Goal: Answer question/provide support: Share knowledge or assist other users

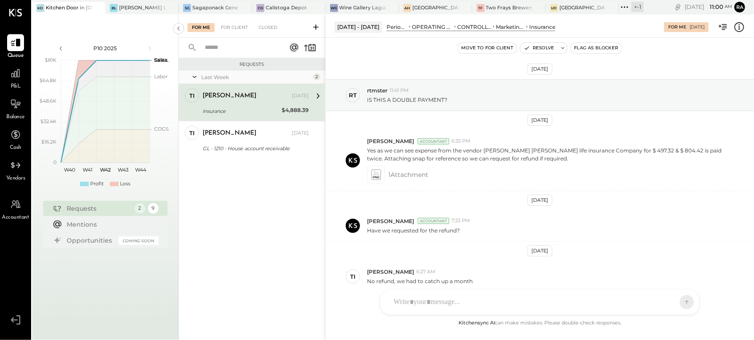
scroll to position [42, 0]
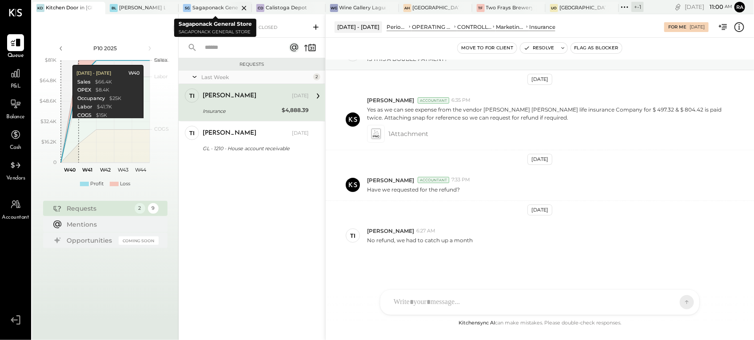
click at [219, 10] on div "Sagaponack General Store" at bounding box center [215, 7] width 46 height 7
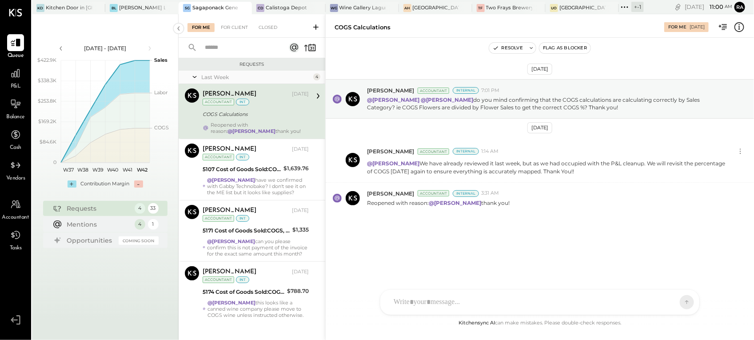
click at [239, 112] on div "COGS Calculations" at bounding box center [255, 114] width 104 height 9
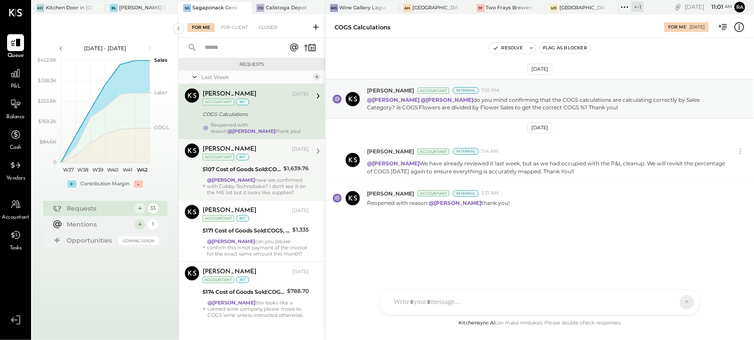
click at [248, 178] on strong "@[PERSON_NAME]" at bounding box center [231, 180] width 48 height 6
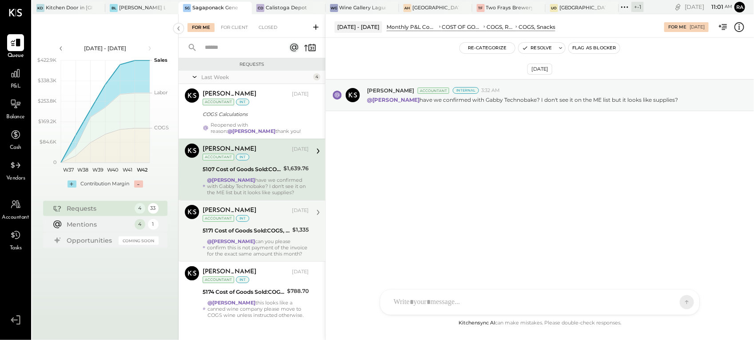
click at [249, 234] on div "5171 Cost of Goods Sold:COGS, Retail & Market:COGS, Apothecary" at bounding box center [246, 230] width 87 height 9
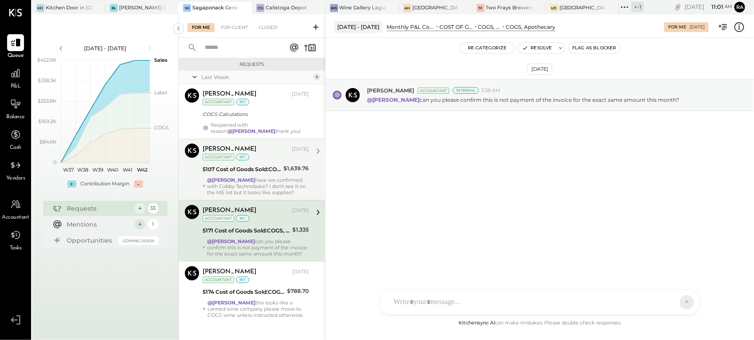
click at [739, 27] on icon at bounding box center [740, 27] width 12 height 12
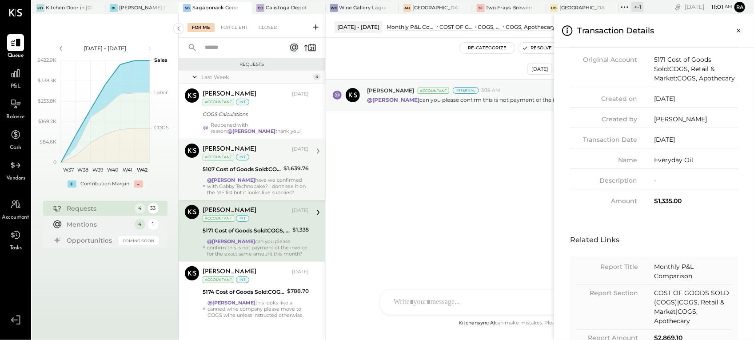
scroll to position [116, 0]
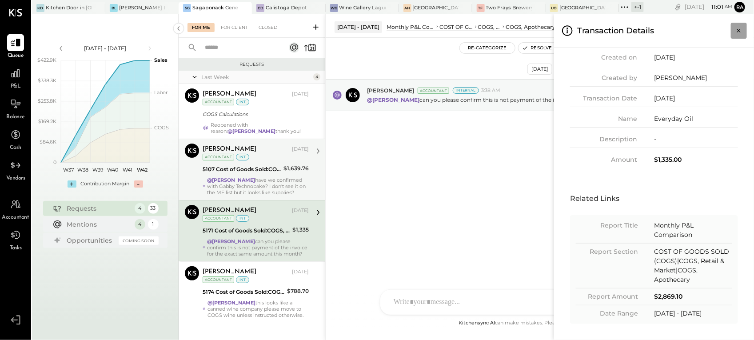
click at [738, 23] on button "Close panel" at bounding box center [739, 31] width 16 height 16
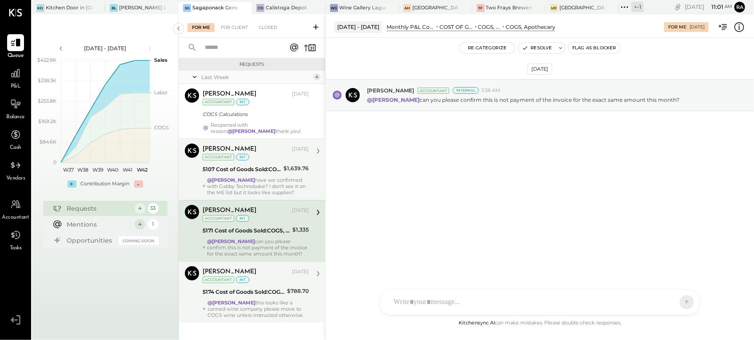
scroll to position [24, 0]
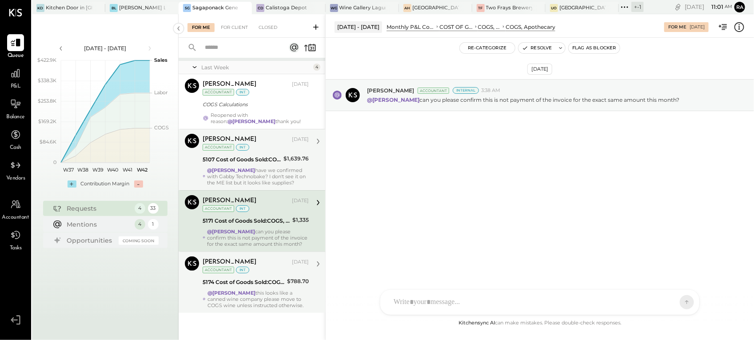
click at [264, 280] on div "5174 Cost of Goods Sold:COGS, Retail & Market:COGS, Household Supplies & Homewa…" at bounding box center [244, 282] width 82 height 9
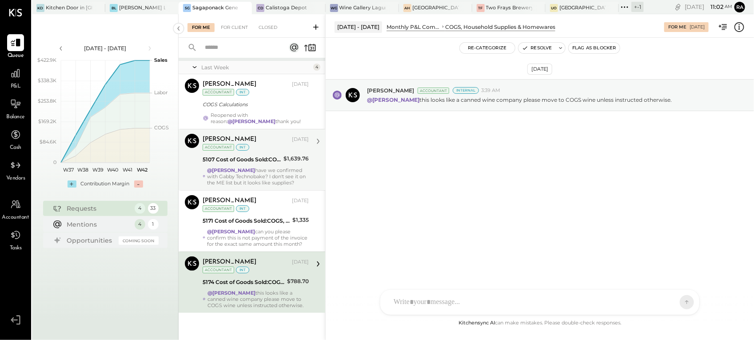
click at [741, 25] on icon at bounding box center [740, 27] width 12 height 12
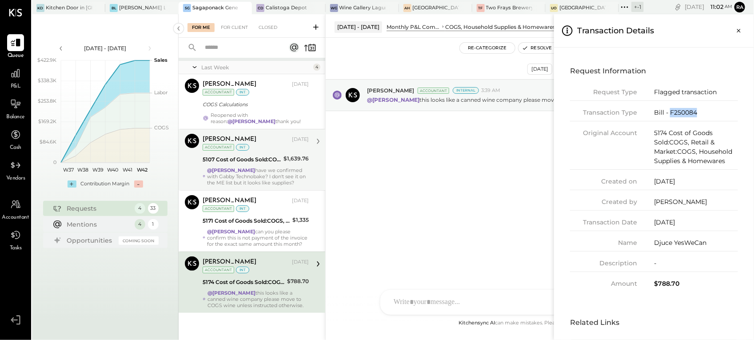
drag, startPoint x: 699, startPoint y: 113, endPoint x: 671, endPoint y: 116, distance: 27.7
click at [671, 116] on div "Bill - F250084" at bounding box center [696, 112] width 84 height 9
click at [711, 112] on div "Bill - F250084" at bounding box center [696, 112] width 84 height 9
drag, startPoint x: 703, startPoint y: 110, endPoint x: 670, endPoint y: 110, distance: 32.4
click at [670, 110] on div "Bill - F250084" at bounding box center [696, 112] width 84 height 9
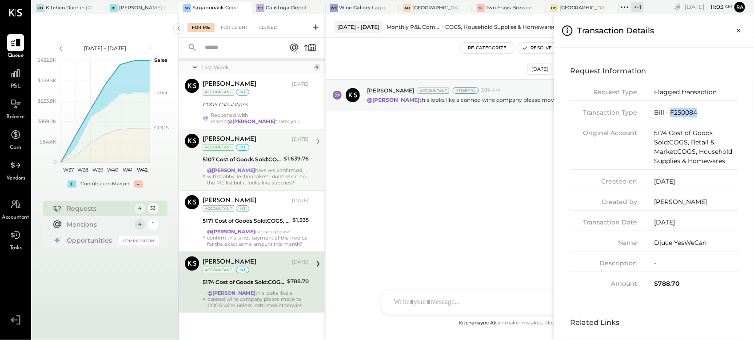
copy div "F250084"
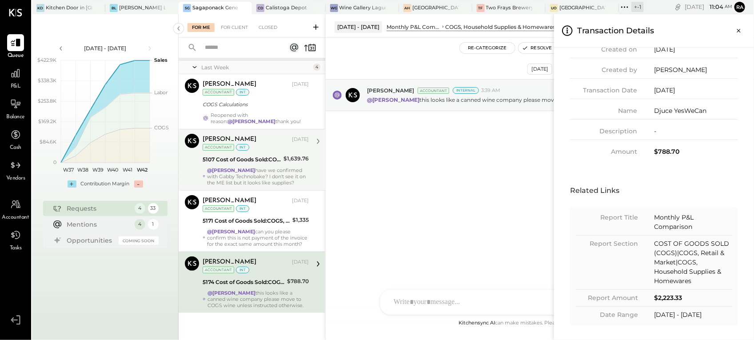
scroll to position [135, 0]
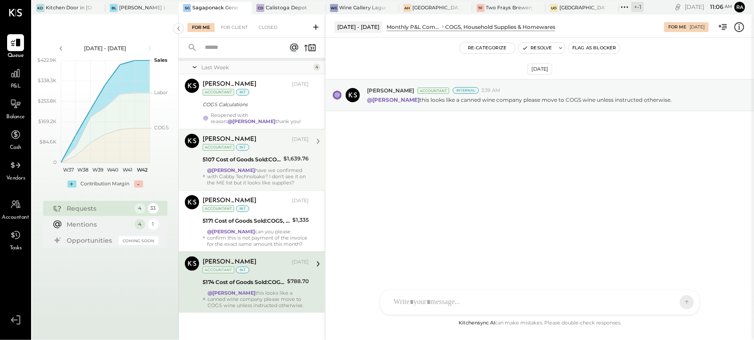
click at [236, 223] on div "For Me For Client Closed Requests Last Week 4 [PERSON_NAME] Accountant [PERSON_…" at bounding box center [467, 177] width 576 height 326
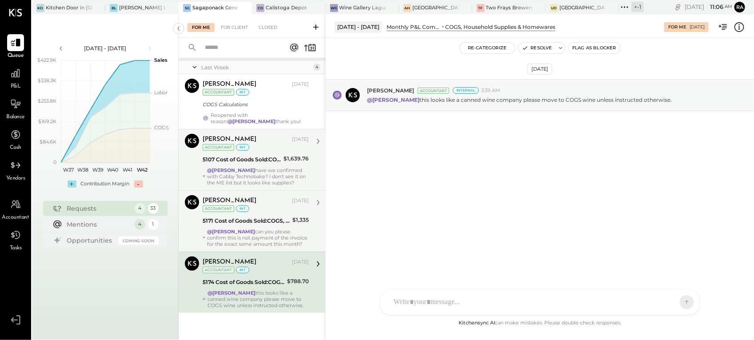
click at [239, 228] on strong "@[PERSON_NAME]" at bounding box center [231, 231] width 48 height 6
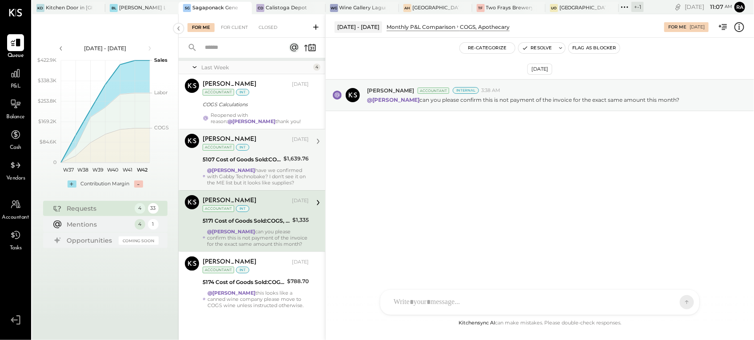
click at [738, 24] on icon at bounding box center [740, 27] width 12 height 12
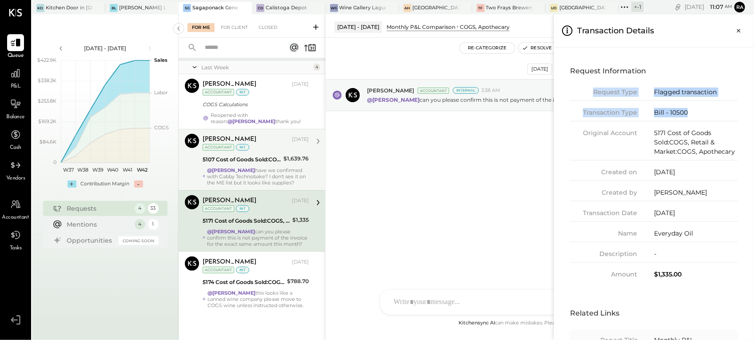
drag, startPoint x: 696, startPoint y: 56, endPoint x: 671, endPoint y: 91, distance: 43.0
click at [671, 91] on div "Request Type Flagged transaction Transaction Type Bill - 10500 Original Account…" at bounding box center [654, 184] width 168 height 192
drag, startPoint x: 671, startPoint y: 91, endPoint x: 705, endPoint y: 116, distance: 41.3
click at [705, 116] on div "Bill - 10500" at bounding box center [696, 112] width 84 height 9
drag, startPoint x: 676, startPoint y: 116, endPoint x: 670, endPoint y: 117, distance: 5.9
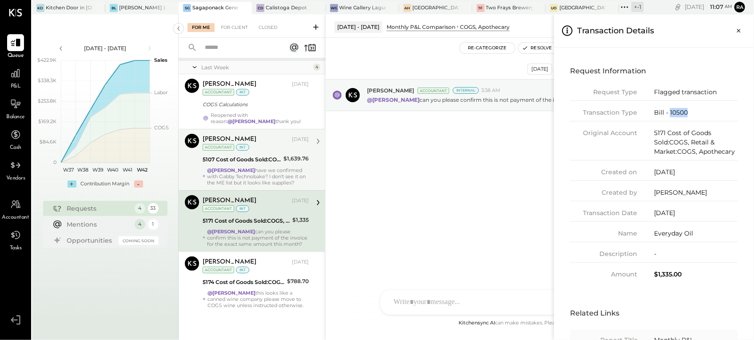
click at [670, 117] on div "Bill - 10500" at bounding box center [696, 112] width 84 height 9
click at [745, 32] on button "Close panel" at bounding box center [739, 31] width 16 height 16
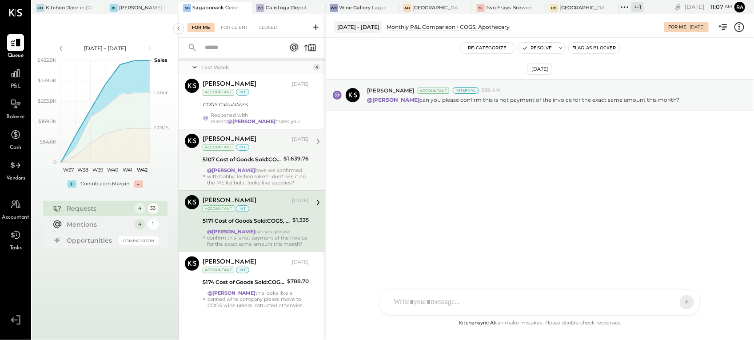
click at [253, 167] on strong "@[PERSON_NAME]" at bounding box center [231, 170] width 48 height 6
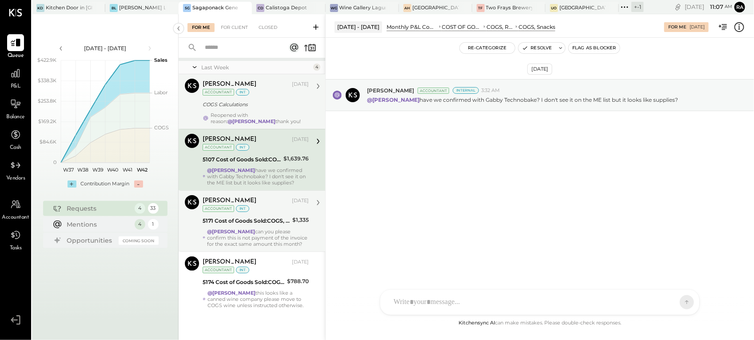
click at [249, 112] on div "Reopened with reason: @[PERSON_NAME] thank you!" at bounding box center [260, 118] width 98 height 12
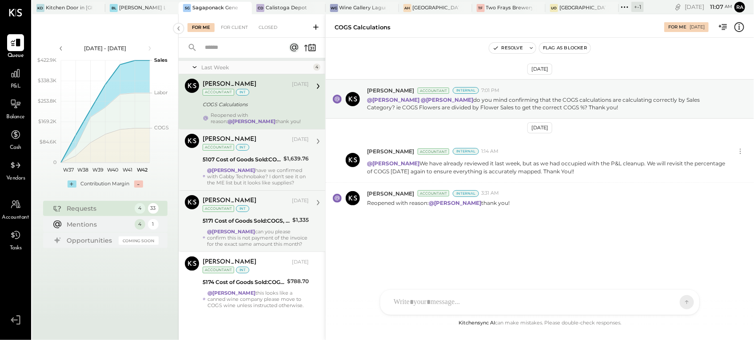
scroll to position [24, 0]
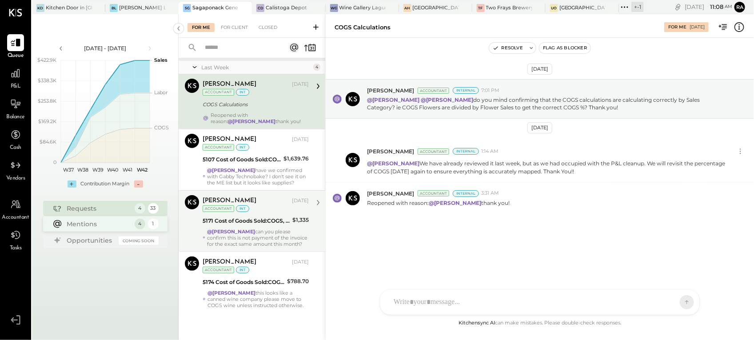
click at [94, 228] on div "Mentions" at bounding box center [98, 224] width 63 height 9
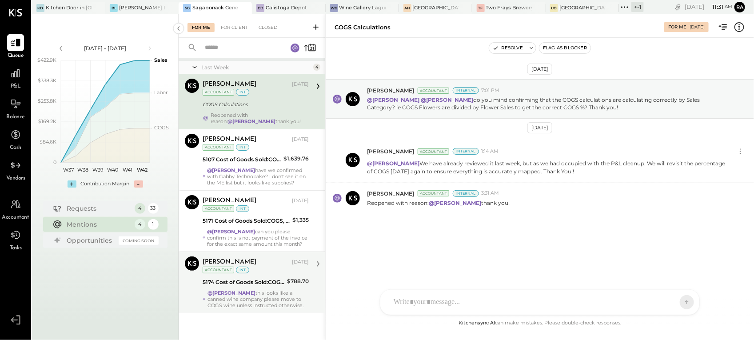
scroll to position [24, 0]
click at [250, 291] on strong "@[PERSON_NAME]" at bounding box center [232, 293] width 48 height 6
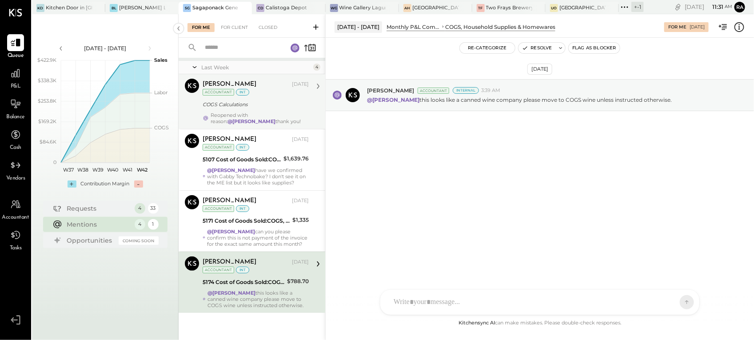
click at [241, 100] on div "COGS Calculations" at bounding box center [255, 104] width 104 height 9
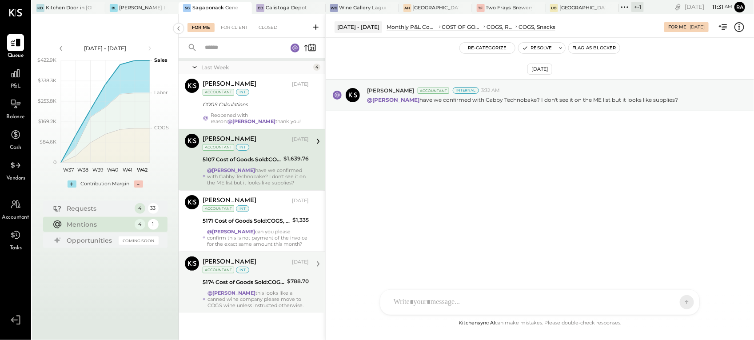
click at [748, 24] on div "[DATE] - [DATE] Monthly P&L Comparison COST OF GOODS SOLD (COGS) COGS, Retail &…" at bounding box center [540, 26] width 428 height 18
click at [738, 23] on icon at bounding box center [740, 27] width 10 height 10
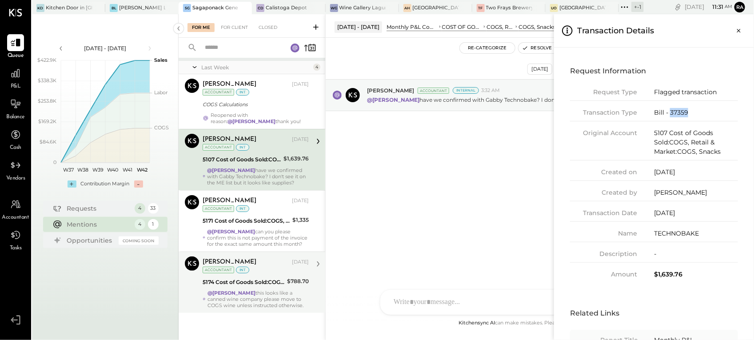
drag, startPoint x: 688, startPoint y: 113, endPoint x: 670, endPoint y: 112, distance: 18.2
click at [670, 112] on div "Bill - 37359" at bounding box center [696, 112] width 84 height 9
copy div "37359"
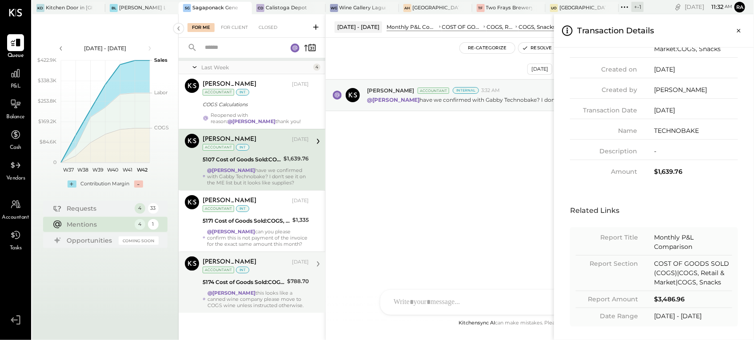
scroll to position [107, 0]
click at [265, 20] on div "For Me For Client Closed Requests Last Week 4 [PERSON_NAME] Accountant [PERSON_…" at bounding box center [467, 177] width 576 height 326
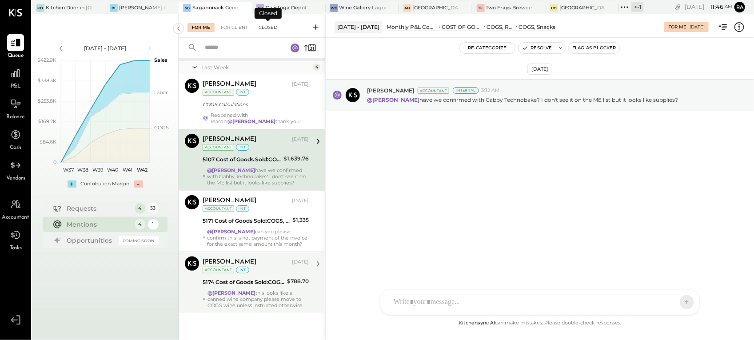
click at [267, 26] on div "Closed" at bounding box center [268, 27] width 28 height 9
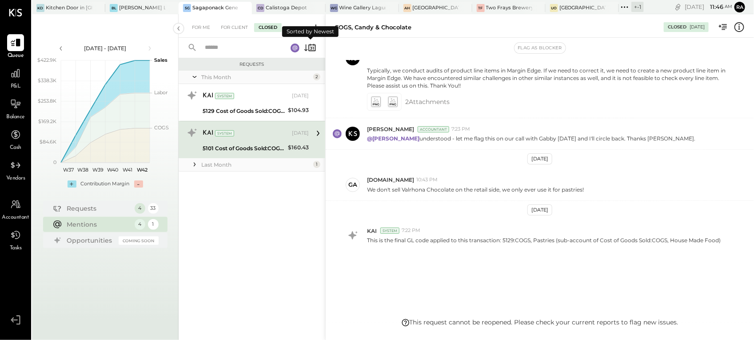
click at [310, 44] on icon at bounding box center [310, 45] width 0 height 2
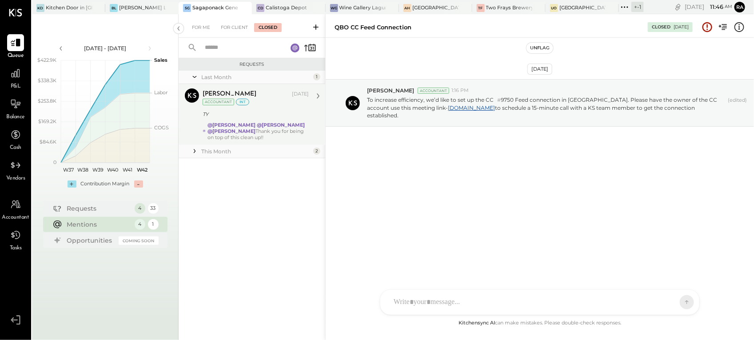
click at [254, 116] on div "TY" at bounding box center [255, 114] width 104 height 9
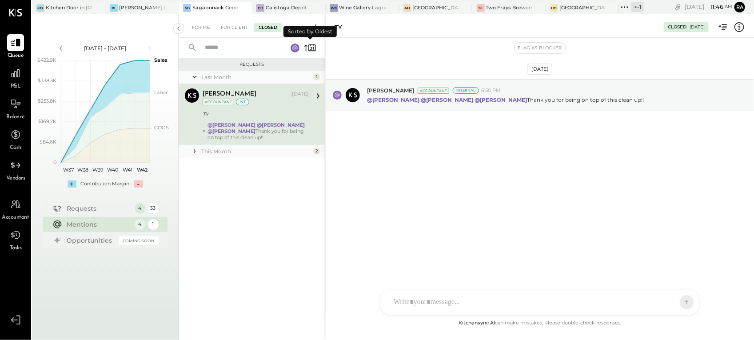
click at [312, 47] on icon at bounding box center [311, 48] width 2 height 3
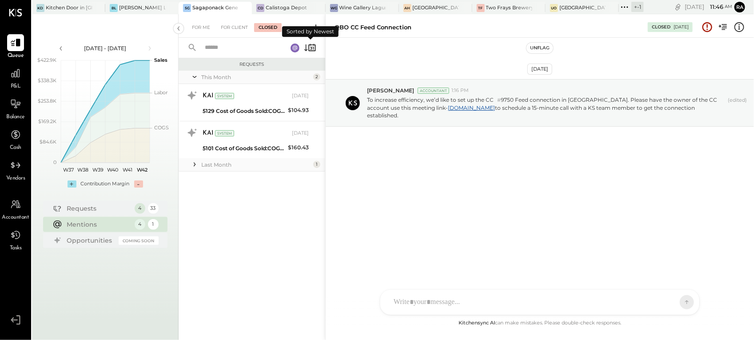
click at [312, 47] on icon at bounding box center [311, 48] width 2 height 3
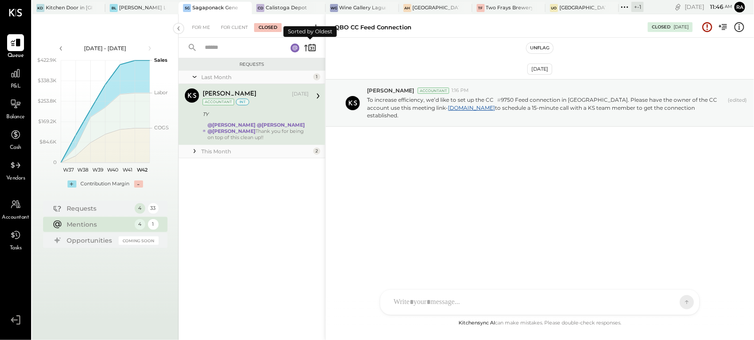
click at [312, 47] on icon at bounding box center [311, 48] width 2 height 3
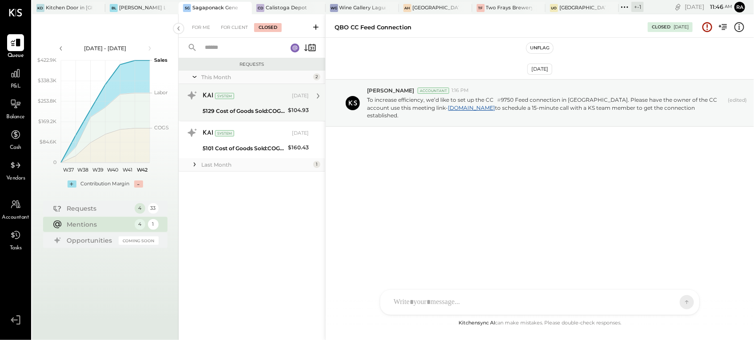
click at [269, 101] on div "KAI System [DATE]" at bounding box center [256, 96] width 106 height 12
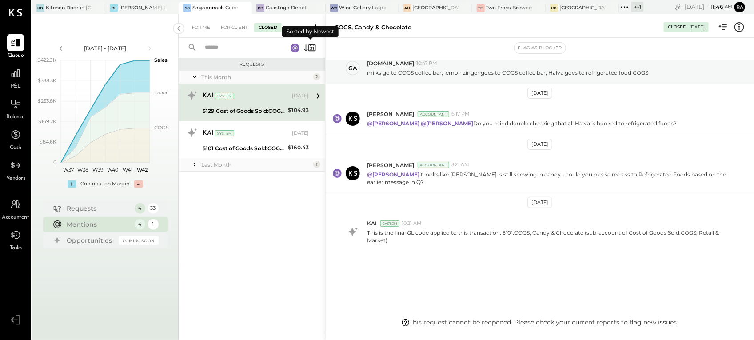
click at [312, 50] on icon at bounding box center [310, 47] width 12 height 12
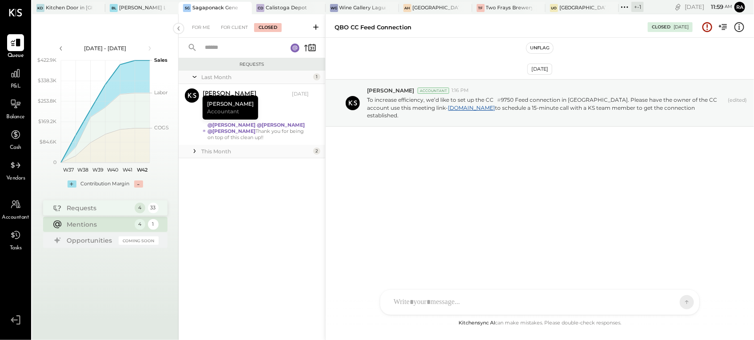
click at [81, 203] on div "Requests 4 33" at bounding box center [105, 207] width 124 height 15
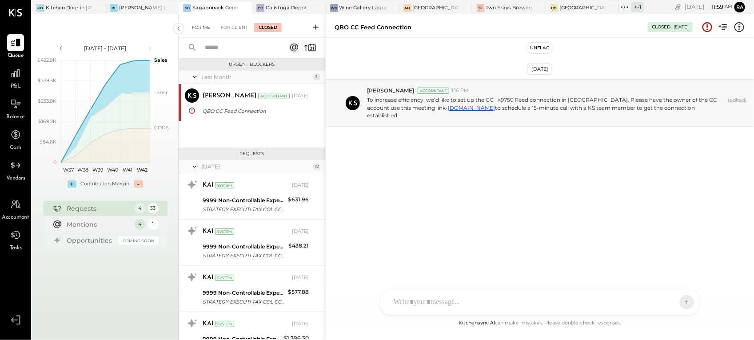
scroll to position [509, 0]
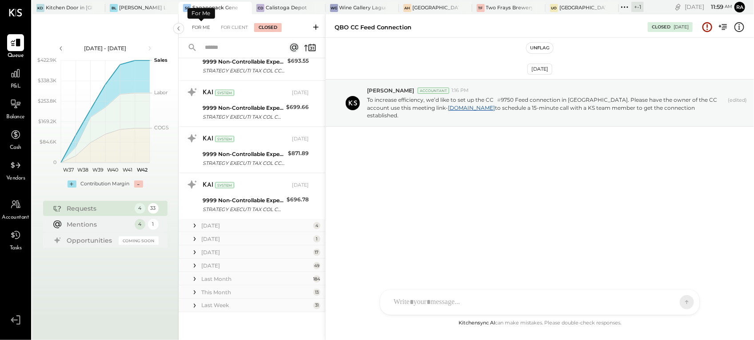
click at [203, 28] on div "For Me" at bounding box center [201, 27] width 27 height 9
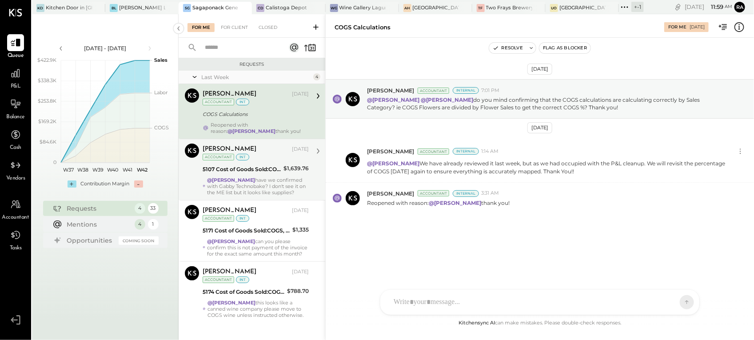
click at [255, 183] on strong "@[PERSON_NAME]" at bounding box center [231, 180] width 48 height 6
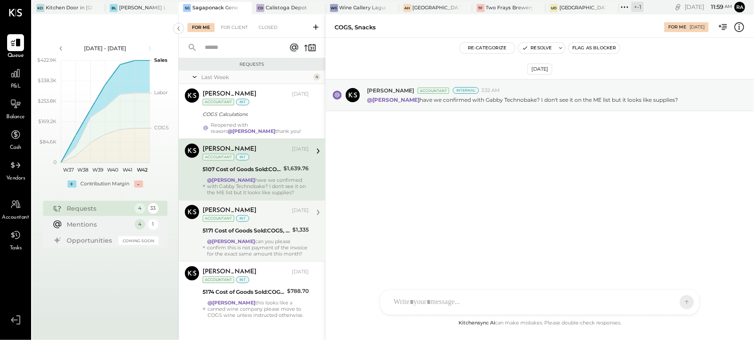
click at [252, 235] on div "5171 Cost of Goods Sold:COGS, Retail & Market:COGS, Apothecary" at bounding box center [246, 230] width 87 height 9
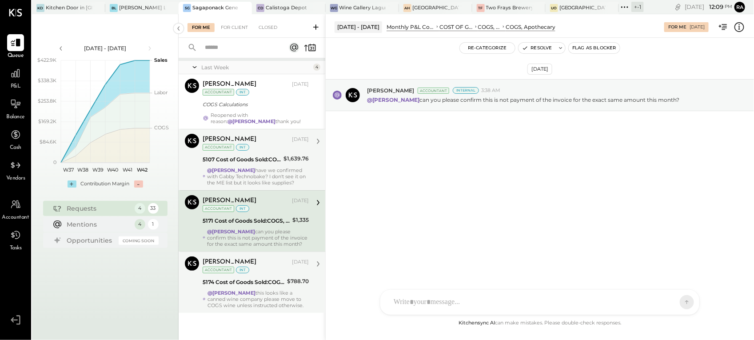
scroll to position [24, 0]
click at [246, 288] on div "[PERSON_NAME] [DATE] Accountant int 5174 Cost of Goods Sold:COGS, Retail & Mark…" at bounding box center [256, 282] width 106 height 52
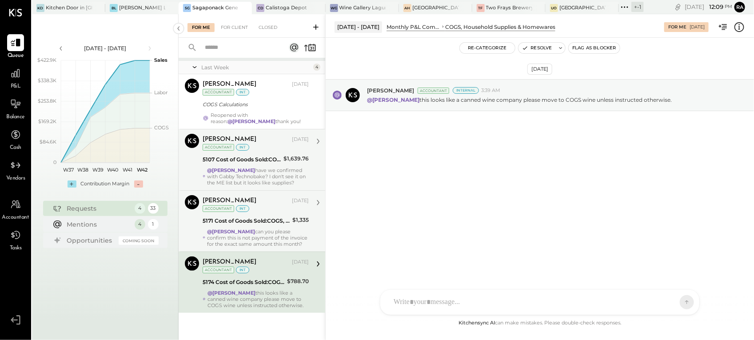
click at [255, 232] on div "@[PERSON_NAME] can you please confirm this is not payment of the invoice for th…" at bounding box center [258, 237] width 102 height 19
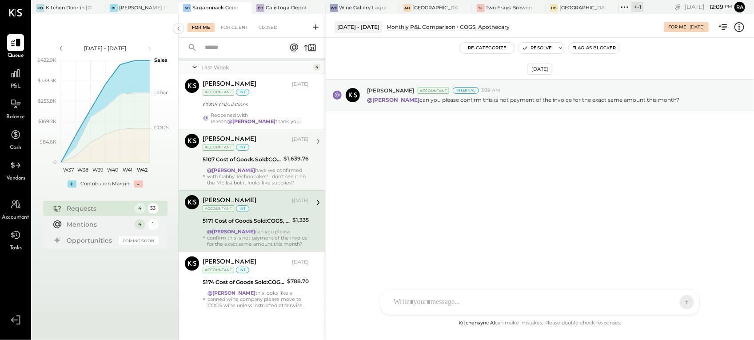
click at [250, 167] on div "@[PERSON_NAME] have we confirmed with Gabby Technobake? I don't see it on the M…" at bounding box center [258, 176] width 102 height 19
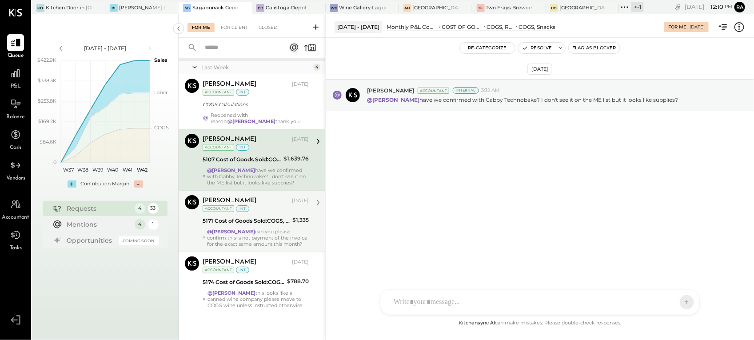
click at [272, 228] on div "@[PERSON_NAME] can you please confirm this is not payment of the invoice for th…" at bounding box center [258, 237] width 102 height 19
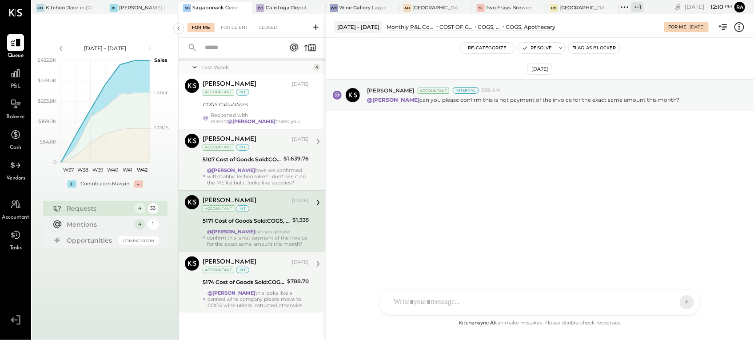
click at [254, 282] on div "5174 Cost of Goods Sold:COGS, Retail & Market:COGS, Household Supplies & Homewa…" at bounding box center [244, 282] width 82 height 9
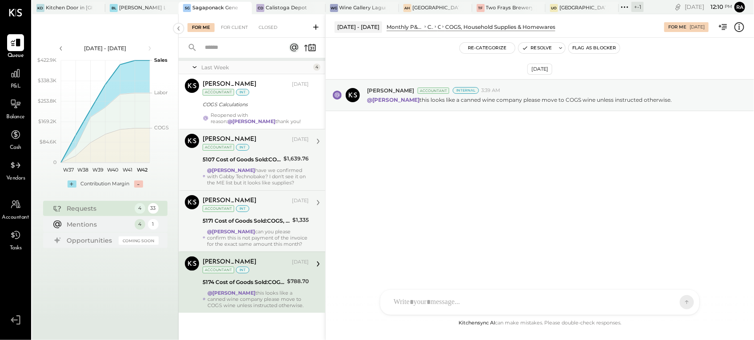
click at [254, 228] on div "@[PERSON_NAME] can you please confirm this is not payment of the invoice for th…" at bounding box center [258, 237] width 102 height 19
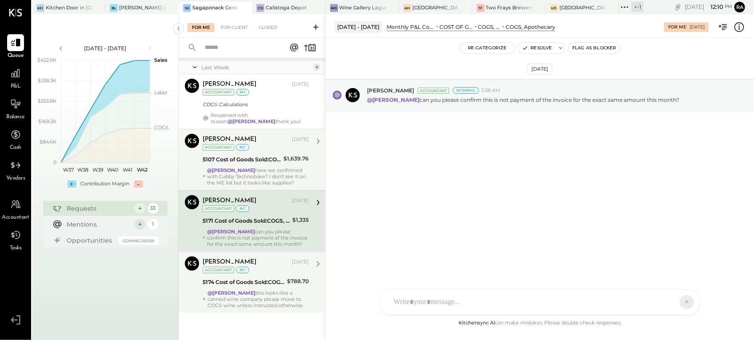
click at [254, 270] on div "[PERSON_NAME] [DATE] Accountant int" at bounding box center [256, 265] width 106 height 18
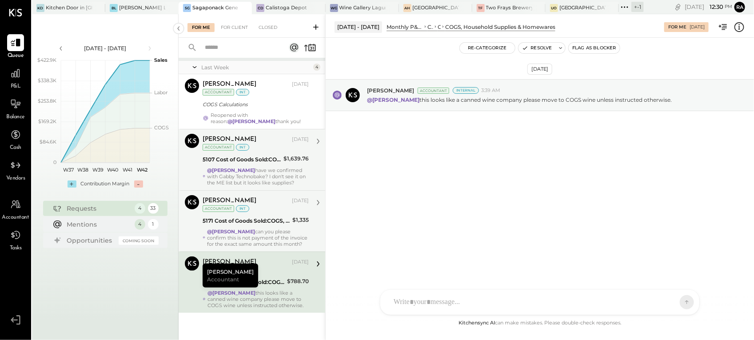
click at [248, 228] on strong "@[PERSON_NAME]" at bounding box center [231, 231] width 48 height 6
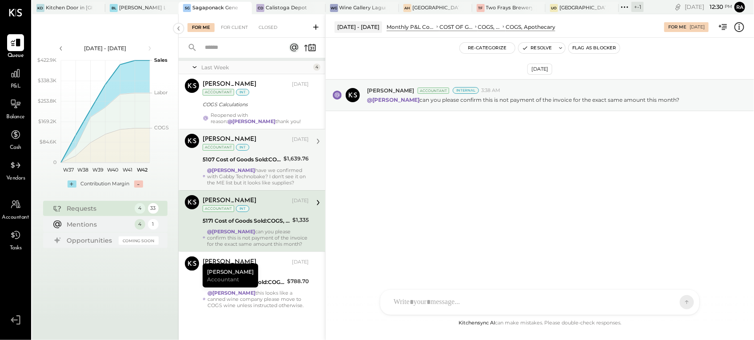
click at [743, 30] on icon at bounding box center [740, 27] width 10 height 10
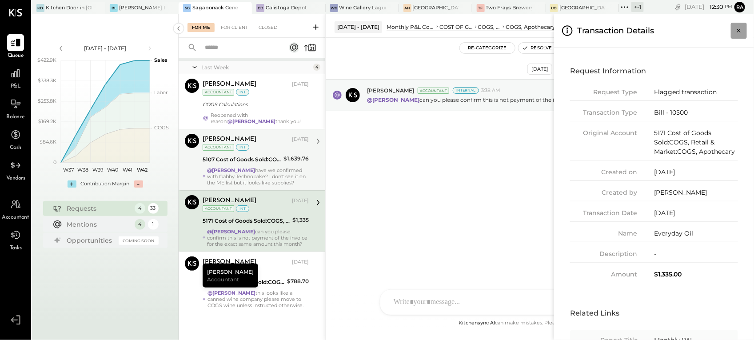
click at [738, 30] on icon "Close panel" at bounding box center [739, 30] width 9 height 9
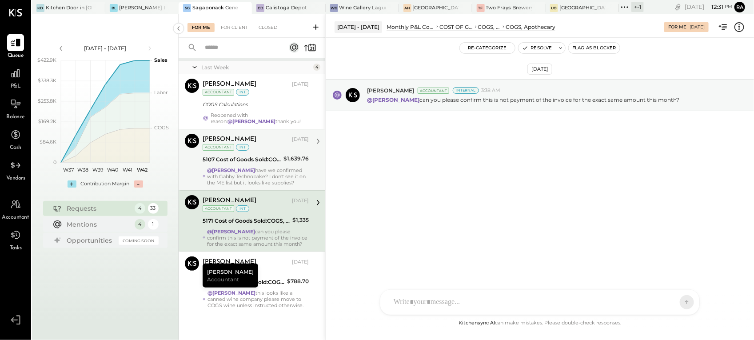
click at [274, 152] on div "[PERSON_NAME] [DATE] Accountant int 5107 Cost of Goods Sold:COGS, Retail & Mark…" at bounding box center [256, 160] width 106 height 52
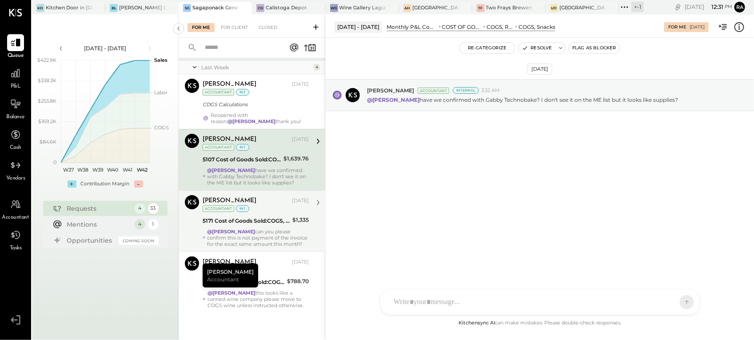
click at [745, 28] on icon at bounding box center [740, 27] width 10 height 10
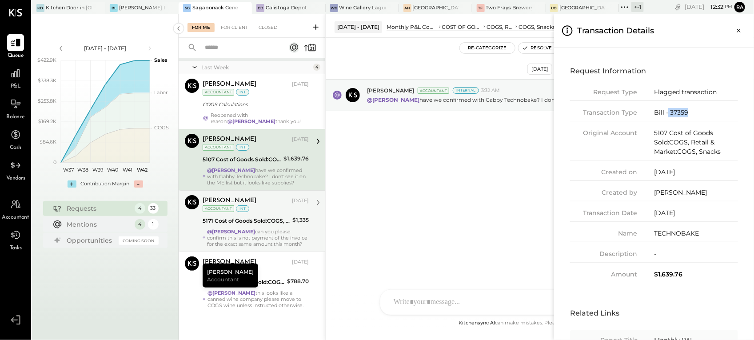
drag, startPoint x: 689, startPoint y: 107, endPoint x: 667, endPoint y: 116, distance: 24.1
click at [667, 116] on div "Request Type Flagged transaction Transaction Type Bill - 37359 Original Account…" at bounding box center [654, 184] width 168 height 192
copy div "37359"
click at [744, 33] on button "Close panel" at bounding box center [739, 31] width 16 height 16
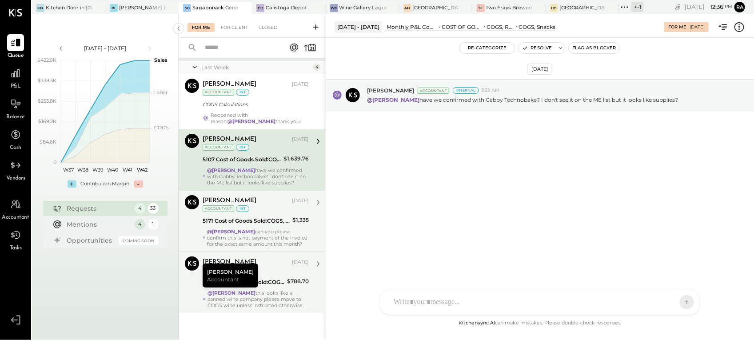
click at [272, 288] on div "[PERSON_NAME] [DATE] Accountant int 5174 Cost of Goods Sold:COGS, Retail & Mark…" at bounding box center [256, 282] width 106 height 52
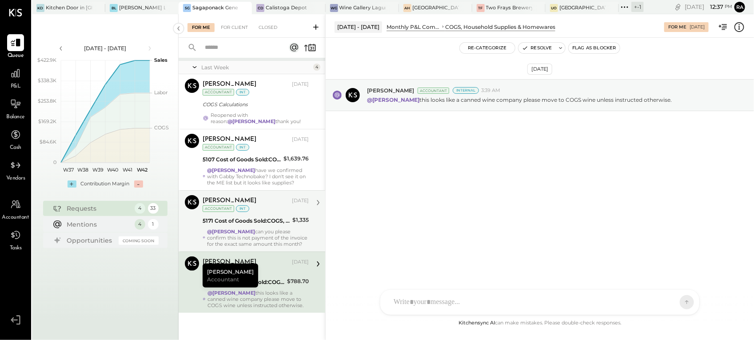
click at [738, 27] on icon at bounding box center [740, 27] width 12 height 12
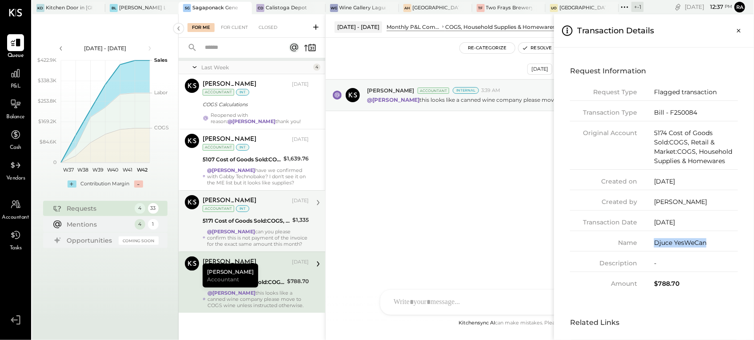
drag, startPoint x: 710, startPoint y: 244, endPoint x: 654, endPoint y: 249, distance: 56.3
click at [654, 249] on div "Name Djuce YesWeCan" at bounding box center [654, 244] width 168 height 13
copy div "Djuce YesWeCan"
click at [745, 27] on button "Close panel" at bounding box center [739, 31] width 16 height 16
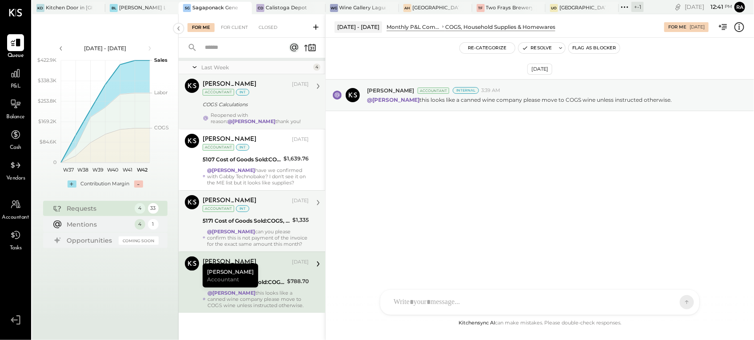
click at [265, 99] on div "COGS Calculations" at bounding box center [255, 104] width 104 height 11
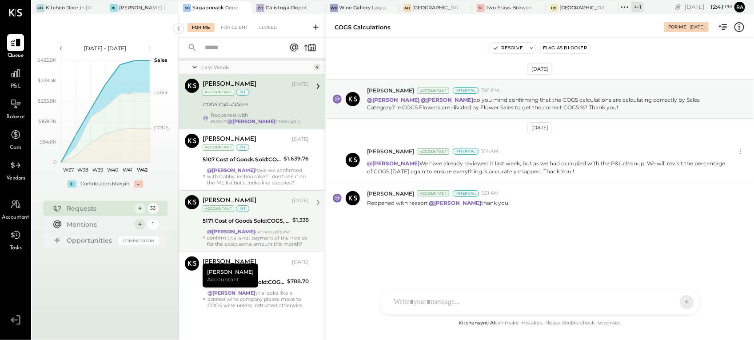
scroll to position [24, 0]
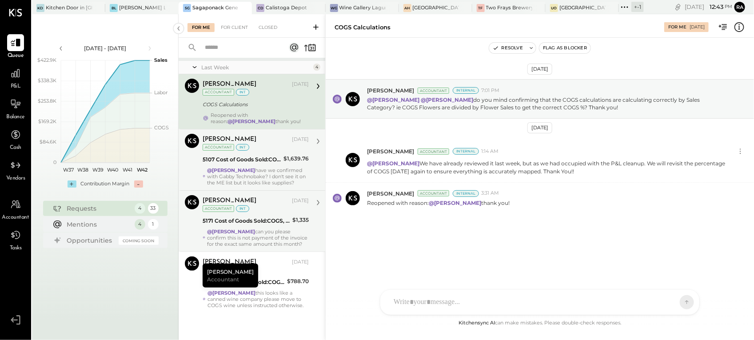
click at [249, 167] on div "@[PERSON_NAME] have we confirmed with Gabby Technobake? I don't see it on the M…" at bounding box center [258, 176] width 102 height 19
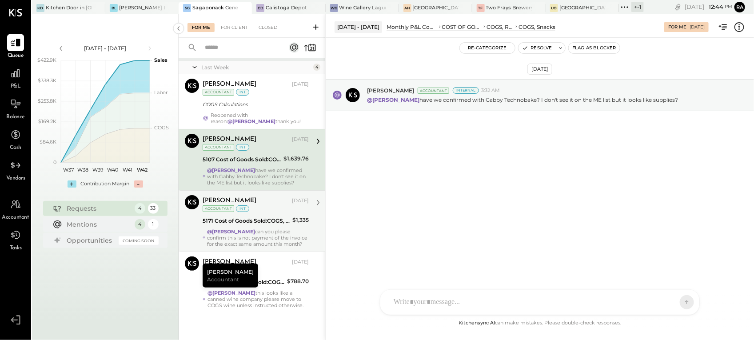
click at [234, 218] on div "5171 Cost of Goods Sold:COGS, Retail & Market:COGS, Apothecary" at bounding box center [246, 220] width 87 height 9
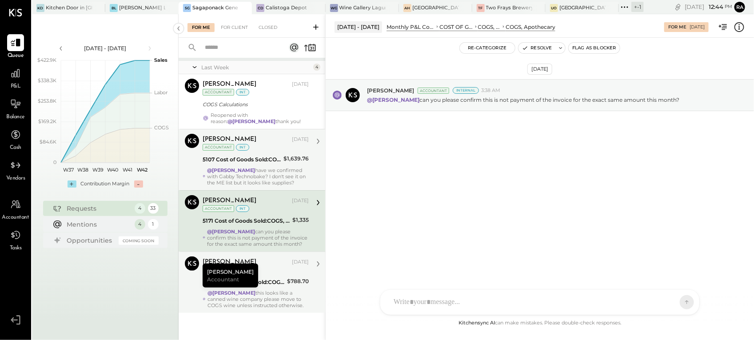
click at [279, 273] on div "[PERSON_NAME] [DATE] Accountant int" at bounding box center [256, 265] width 106 height 18
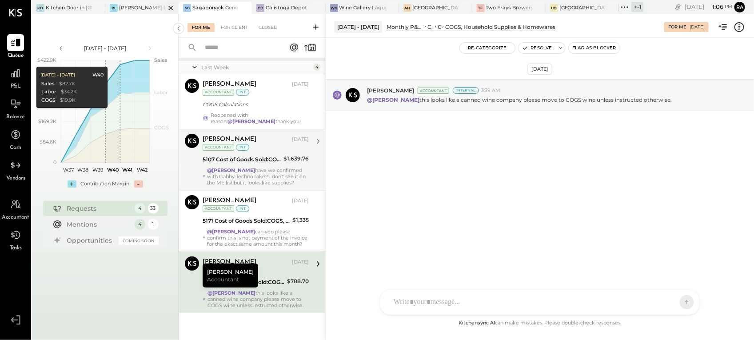
click at [121, 4] on div "[PERSON_NAME] Latte" at bounding box center [135, 8] width 60 height 8
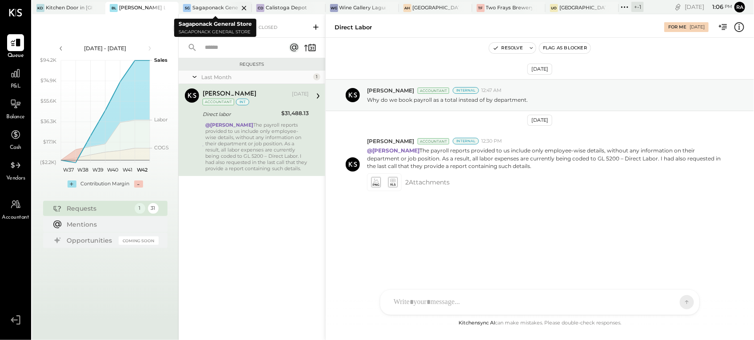
click at [201, 6] on div "Sagaponack General Store" at bounding box center [215, 7] width 46 height 7
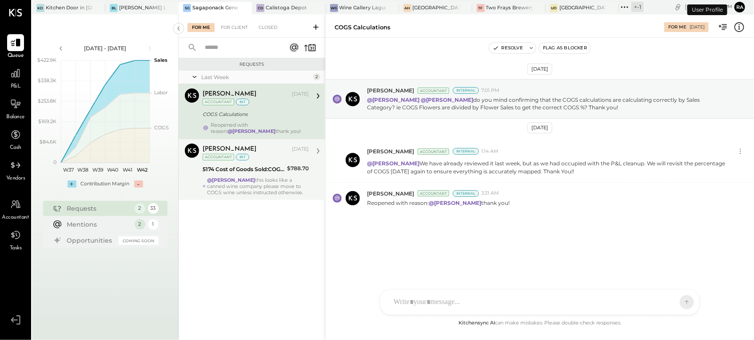
click at [266, 168] on div "5174 Cost of Goods Sold:COGS, Retail & Market:COGS, Household Supplies & Homewa…" at bounding box center [244, 169] width 82 height 9
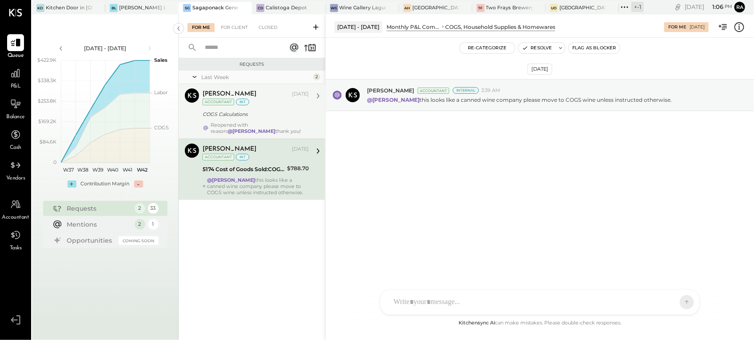
click at [244, 115] on div "COGS Calculations" at bounding box center [255, 114] width 104 height 9
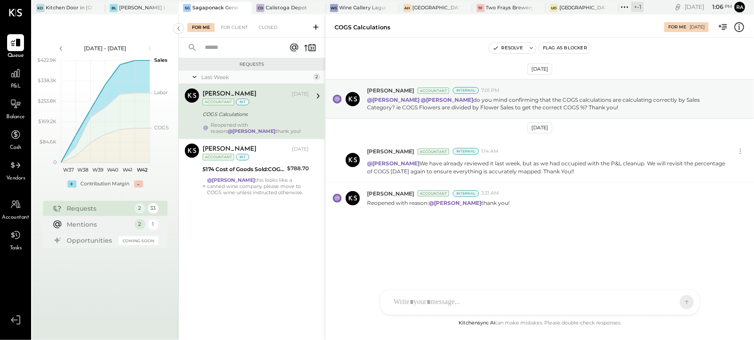
click at [272, 22] on div "For Me For Client Closed" at bounding box center [252, 26] width 147 height 24
click at [269, 25] on div "Closed" at bounding box center [268, 27] width 28 height 9
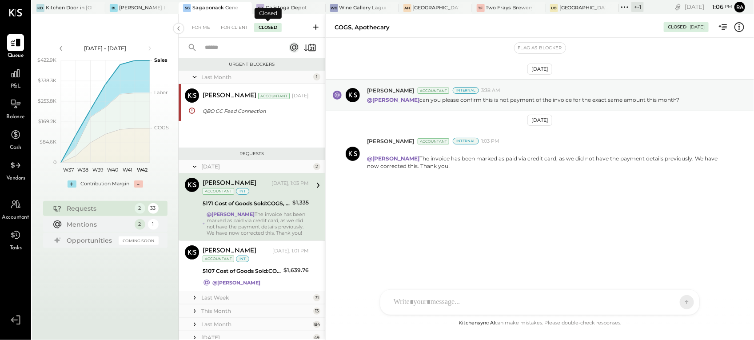
scroll to position [8, 0]
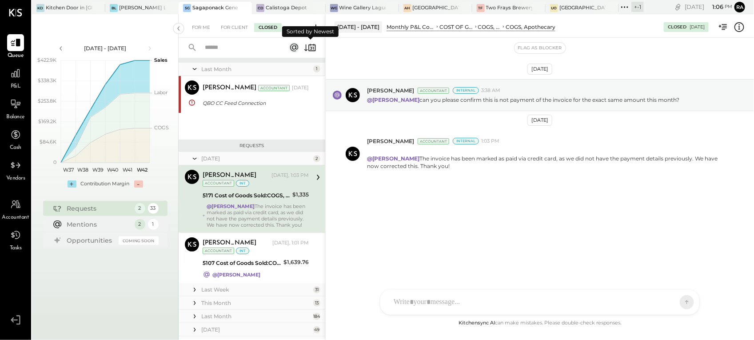
click at [314, 44] on icon at bounding box center [314, 45] width 0 height 2
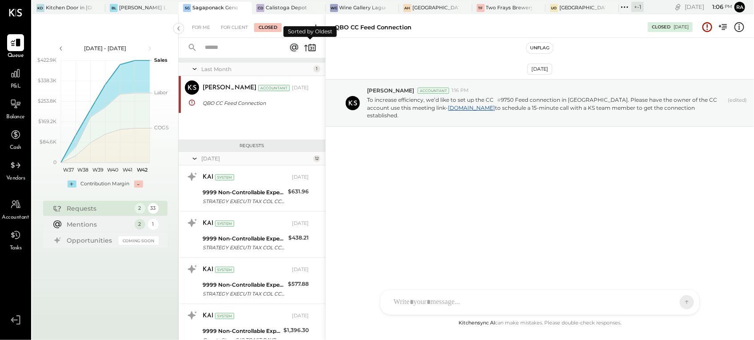
click at [307, 45] on icon at bounding box center [310, 47] width 12 height 12
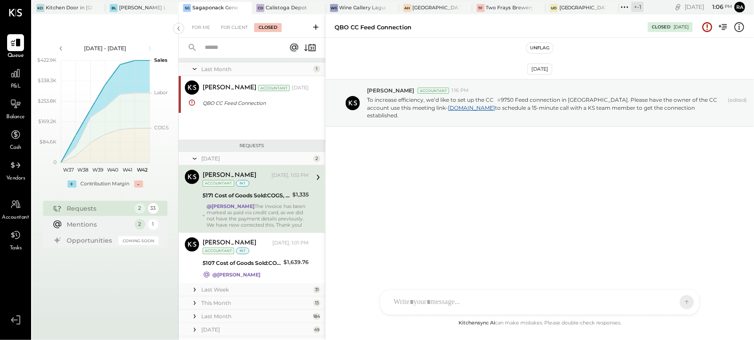
click at [264, 202] on div "[PERSON_NAME] [DATE], 1:03 PM Accountant int 5171 Cost of Goods Sold:COGS, Reta…" at bounding box center [256, 199] width 106 height 58
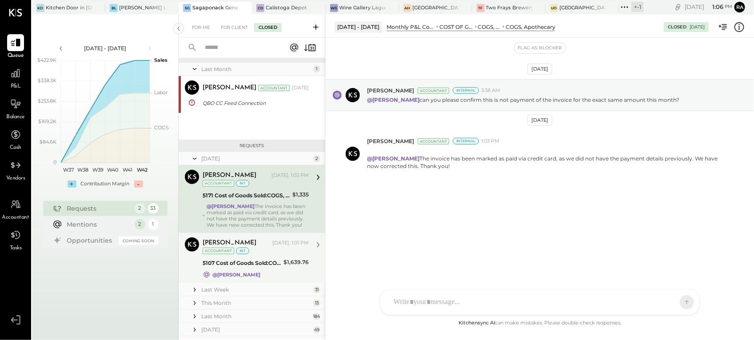
click at [258, 259] on div "5107 Cost of Goods Sold:COGS, Retail & Market:COGS, Snacks" at bounding box center [242, 263] width 78 height 9
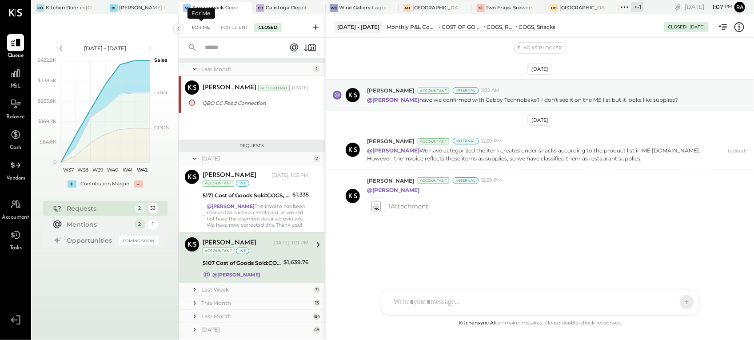
click at [196, 27] on div "For Me" at bounding box center [201, 27] width 27 height 9
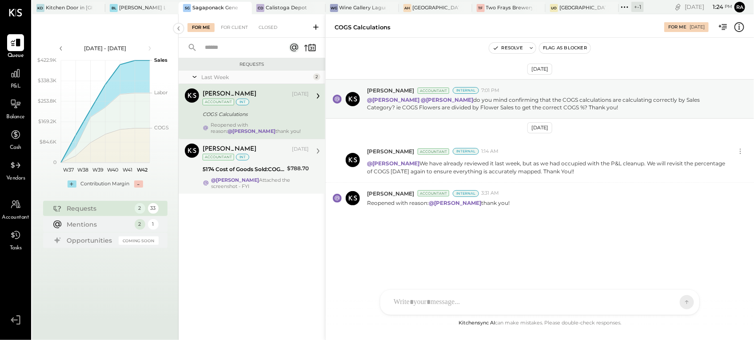
click at [272, 161] on div "Janvi Soni Oct 10, 2025 Accountant int" at bounding box center [256, 153] width 106 height 18
